Goal: Task Accomplishment & Management: Manage account settings

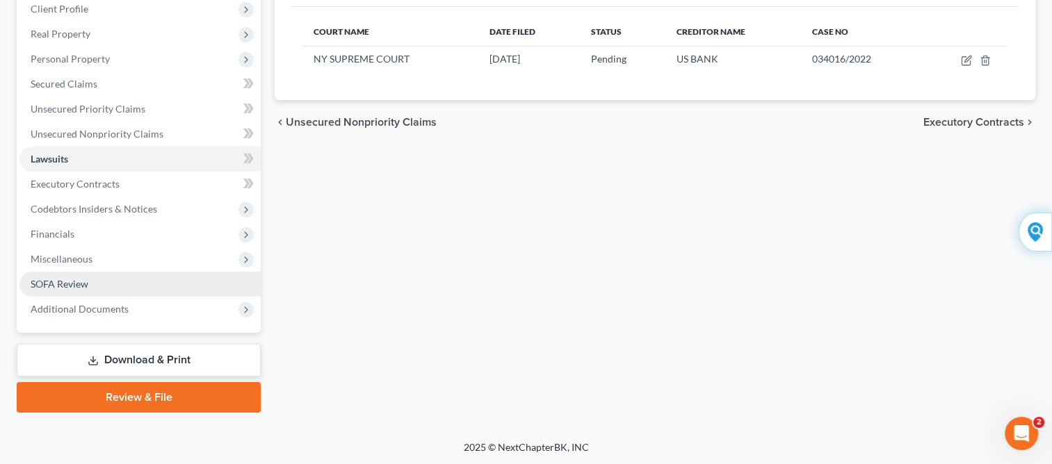
click at [83, 289] on link "SOFA Review" at bounding box center [139, 284] width 241 height 25
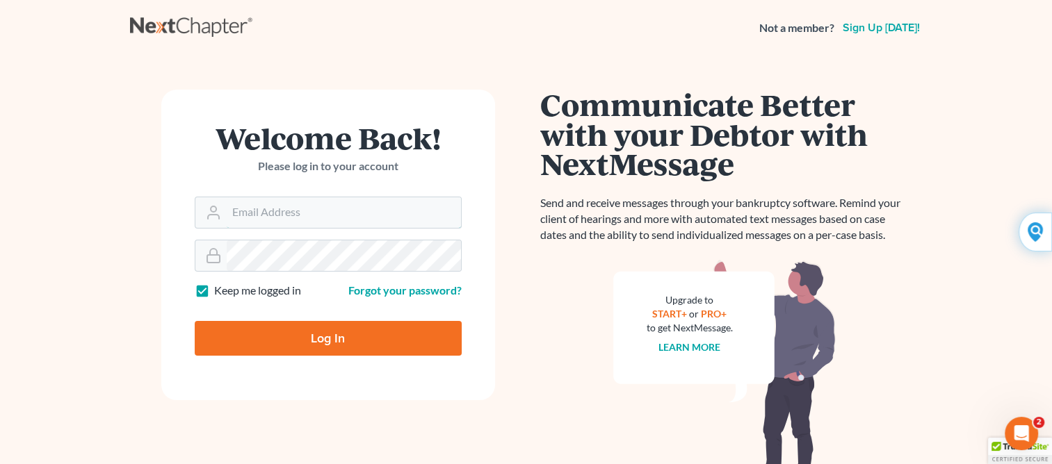
type input "Yehudaett1"
click at [309, 336] on input "Log In" at bounding box center [328, 338] width 267 height 35
type input "Thinking..."
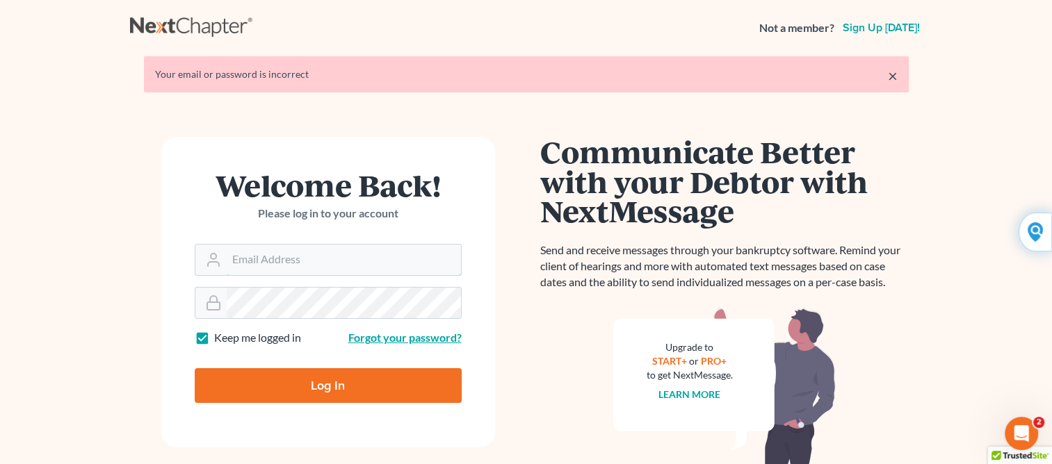
type input "Yehudaett1"
click at [362, 337] on link "Forgot your password?" at bounding box center [404, 337] width 113 height 13
